Goal: Transaction & Acquisition: Purchase product/service

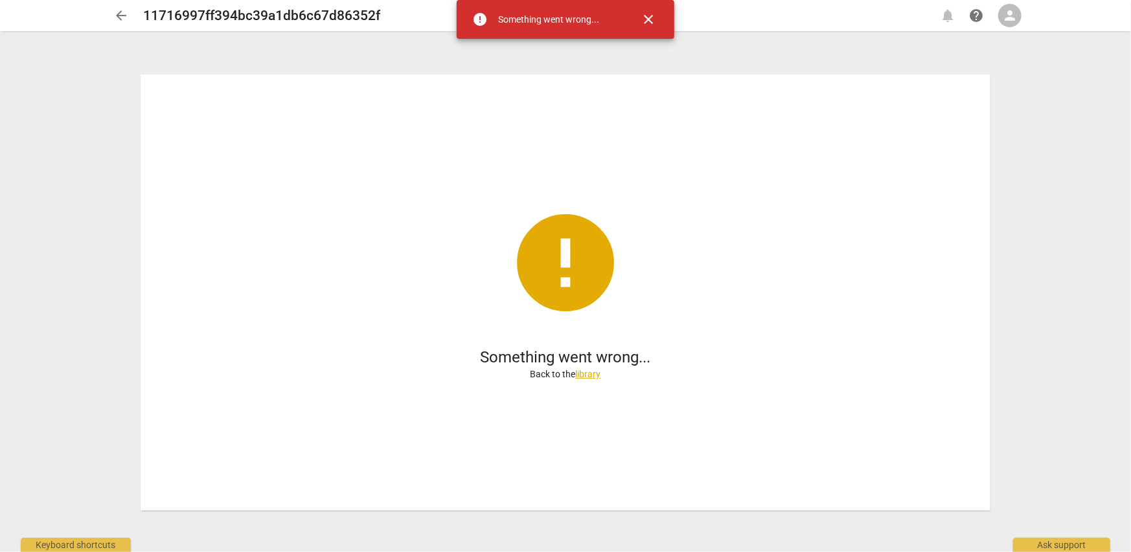
click at [646, 16] on span "close" at bounding box center [648, 20] width 16 height 16
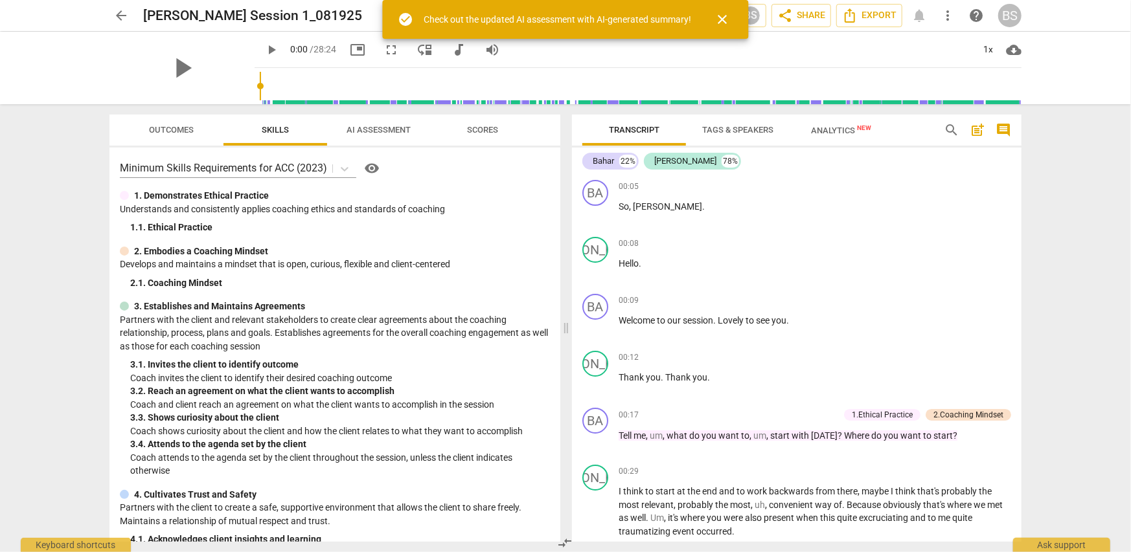
click at [719, 19] on span "close" at bounding box center [723, 20] width 16 height 16
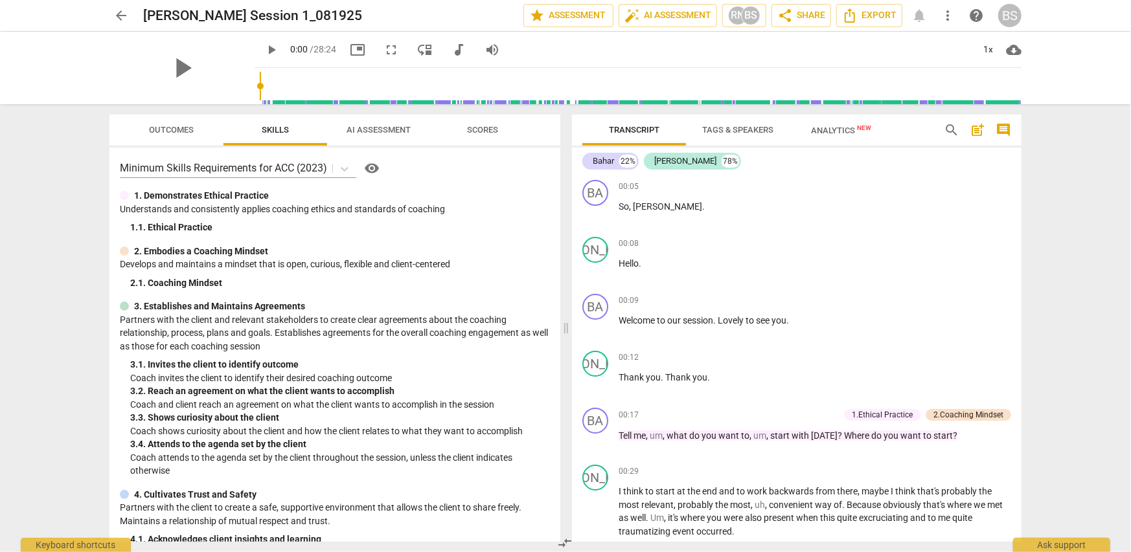
click at [384, 125] on span "AI Assessment" at bounding box center [379, 130] width 64 height 10
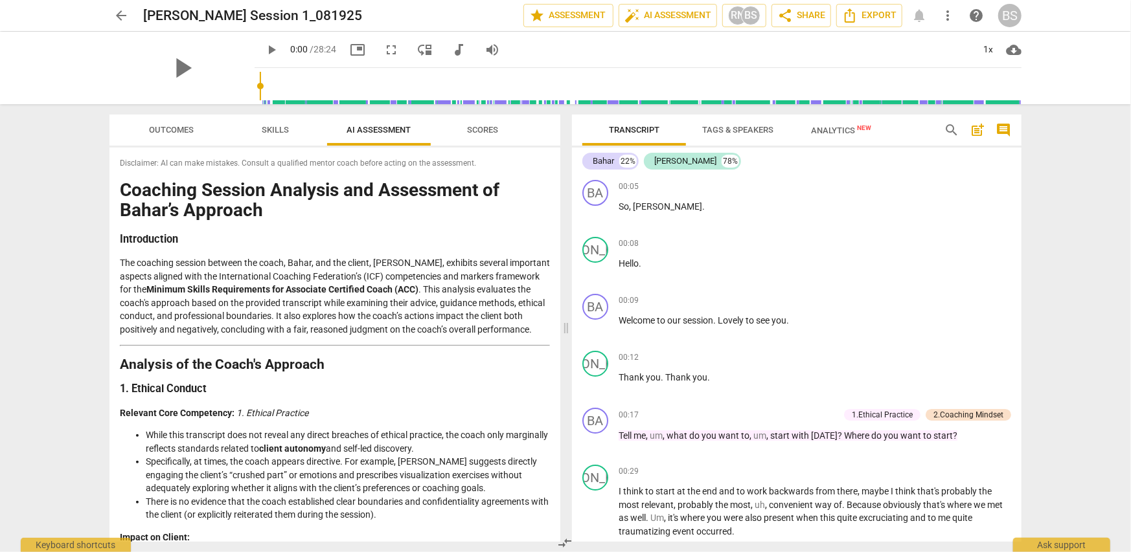
click at [382, 130] on span "AI Assessment" at bounding box center [379, 130] width 64 height 10
click at [719, 8] on div "arrow_back [PERSON_NAME] Session 1_081925 edit star Assessment auto_fix_high AI…" at bounding box center [565, 15] width 912 height 23
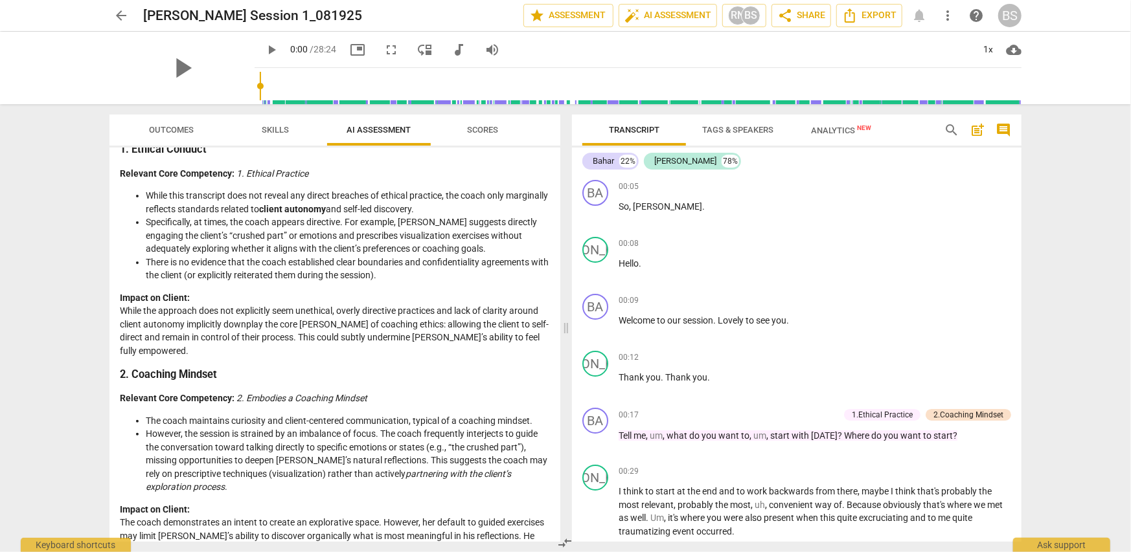
scroll to position [259, 0]
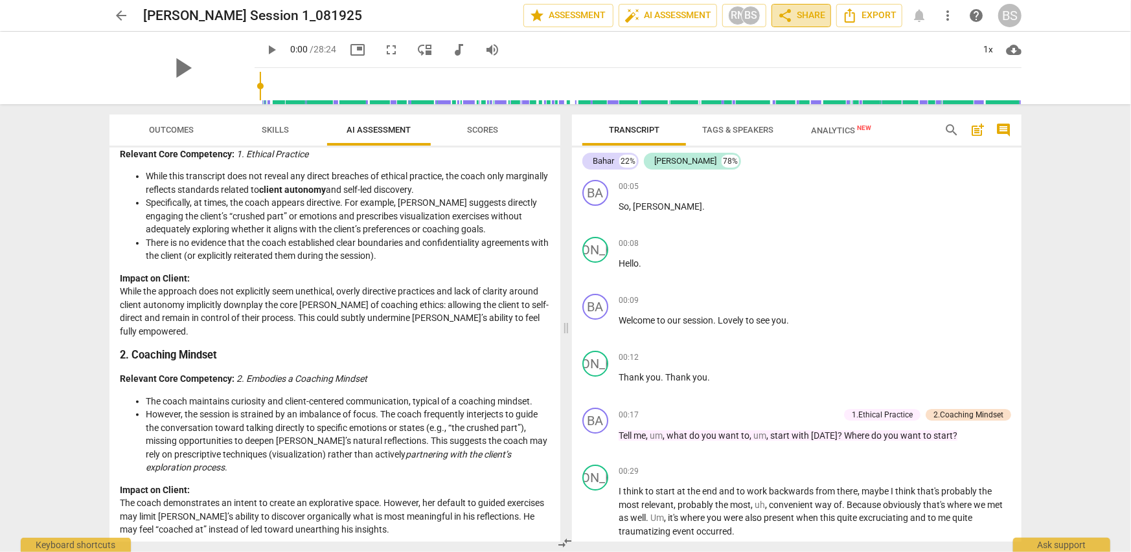
click at [786, 16] on span "share" at bounding box center [785, 16] width 16 height 16
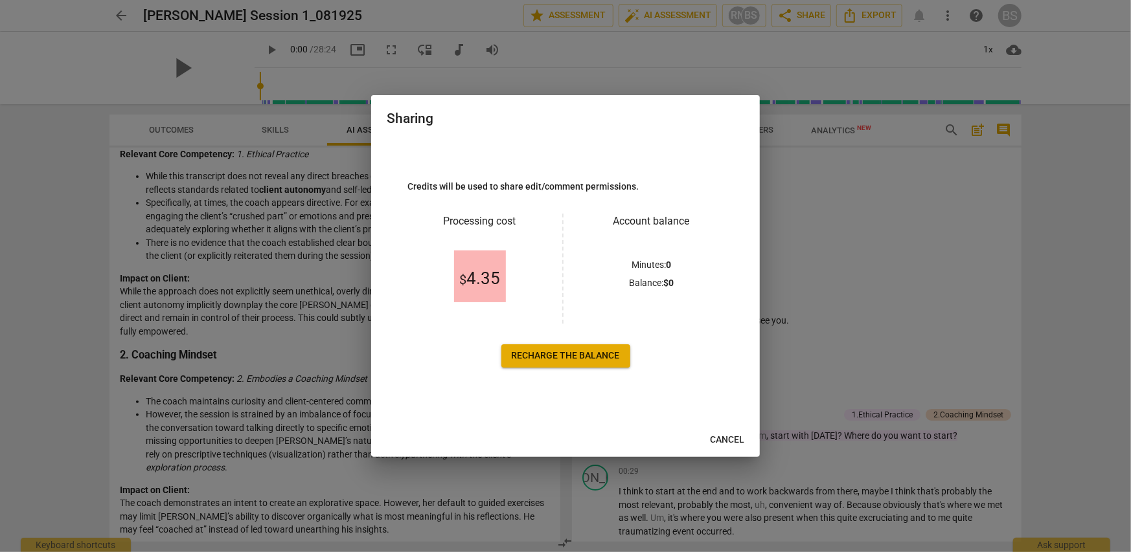
click at [594, 357] on span "Recharge the balance" at bounding box center [566, 356] width 108 height 13
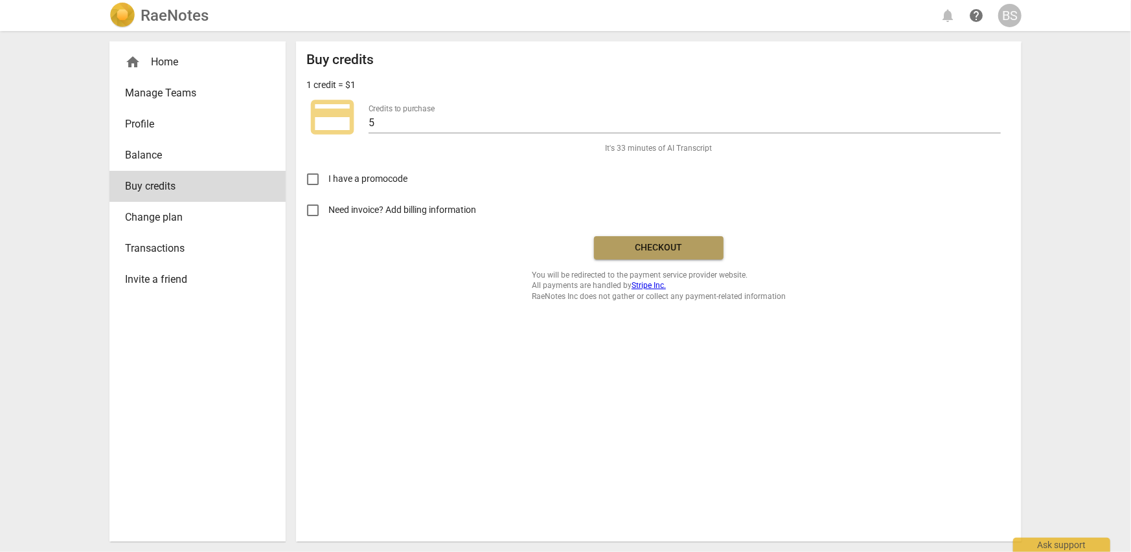
click at [631, 246] on span "Checkout" at bounding box center [658, 248] width 109 height 13
